Goal: Find specific page/section: Find specific page/section

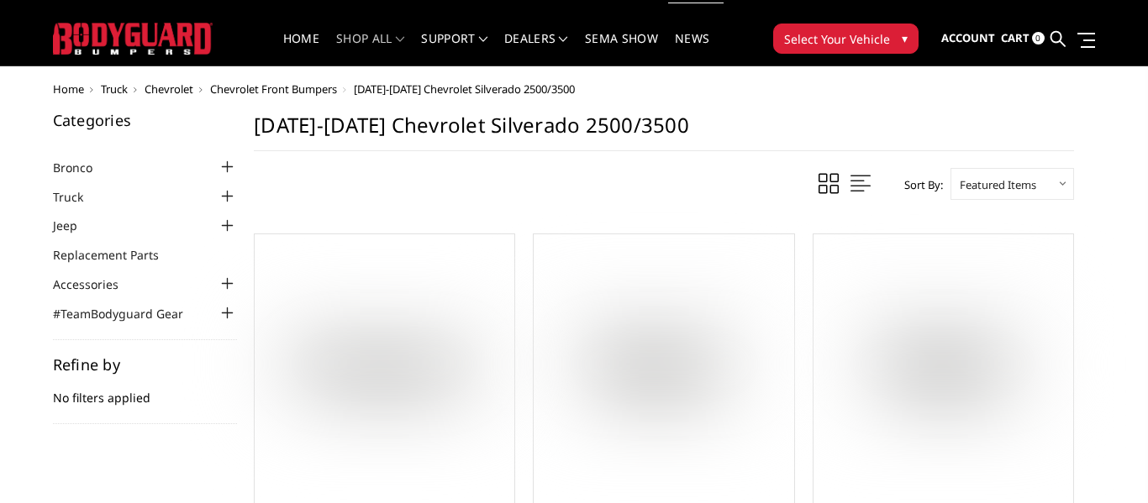
scroll to position [24, 0]
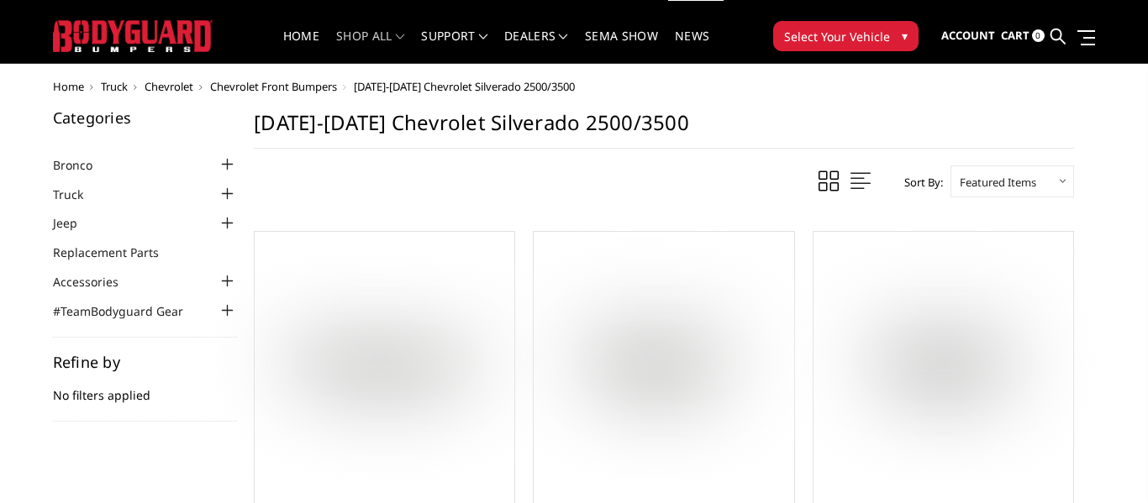
click at [824, 43] on span "Select Your Vehicle" at bounding box center [837, 37] width 106 height 18
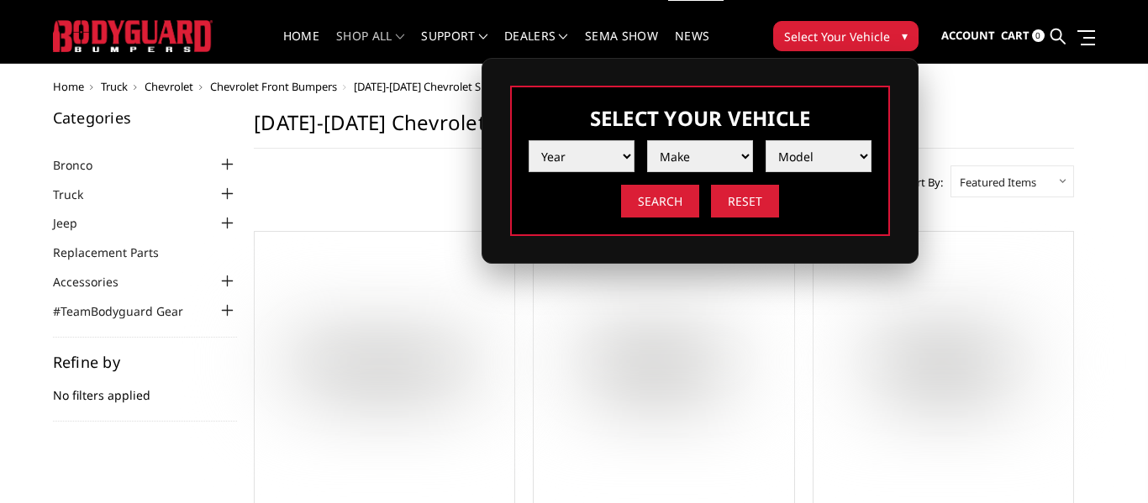
click at [605, 155] on select "Year [DATE] 2024 2023 2022 2021 2020 2019 2018 2017 2016 2015 2014 2013 2012 20…" at bounding box center [582, 156] width 106 height 32
select select "yr_2003"
click at [529, 140] on select "Year [DATE] 2024 2023 2022 2021 2020 2019 2018 2017 2016 2015 2014 2013 2012 20…" at bounding box center [582, 156] width 106 height 32
click at [682, 158] on select "Make Chevrolet Ford GMC Ram" at bounding box center [700, 156] width 106 height 32
select select "mk_chevrolet"
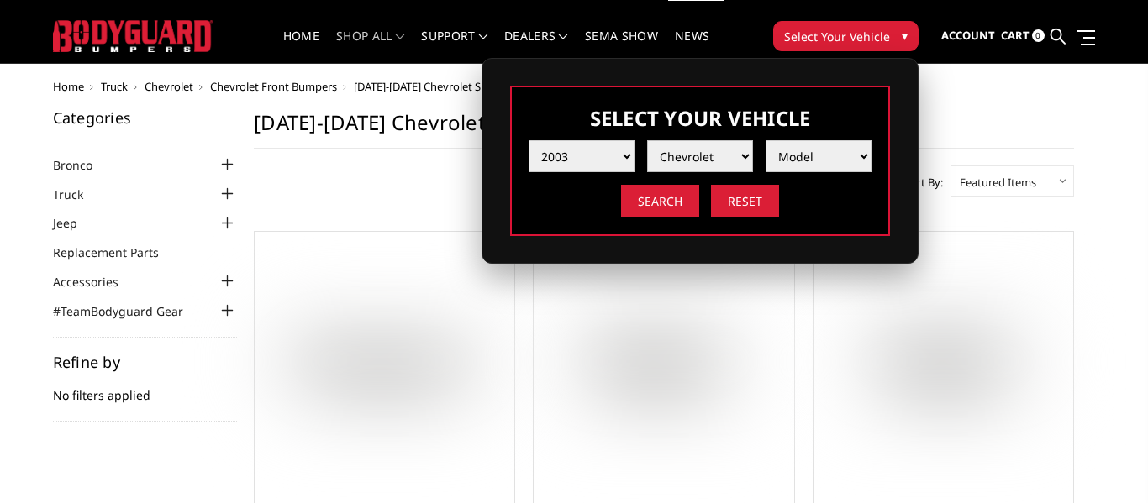
click at [647, 140] on select "Make Chevrolet Ford GMC Ram" at bounding box center [700, 156] width 106 height 32
click at [787, 162] on select "Model Silverado 1500 Silverado 2500 / 3500" at bounding box center [819, 156] width 106 height 32
select select "md_silverado-2500-3500"
click at [766, 140] on select "Model Silverado 1500 Silverado 2500 / 3500" at bounding box center [819, 156] width 106 height 32
click at [671, 203] on input "Search" at bounding box center [660, 201] width 78 height 33
